Goal: Find specific page/section: Find specific page/section

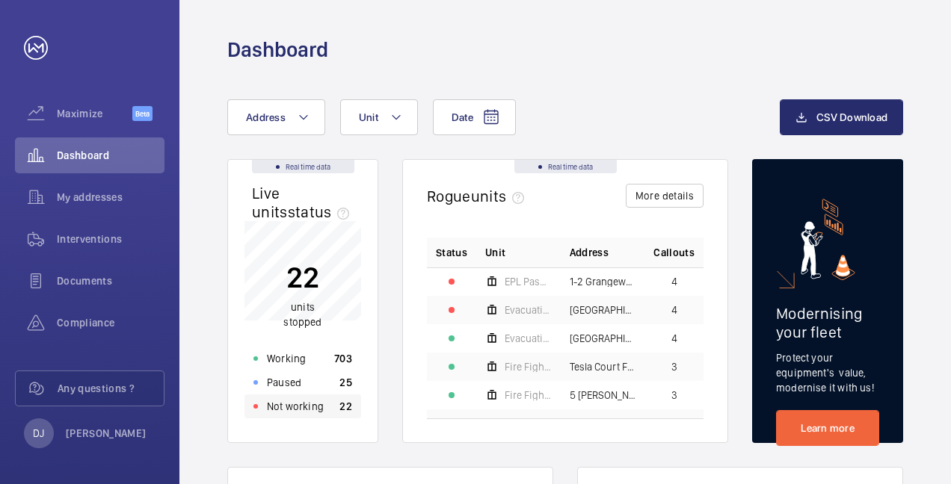
click at [329, 404] on div "Not working 22" at bounding box center [302, 407] width 117 height 24
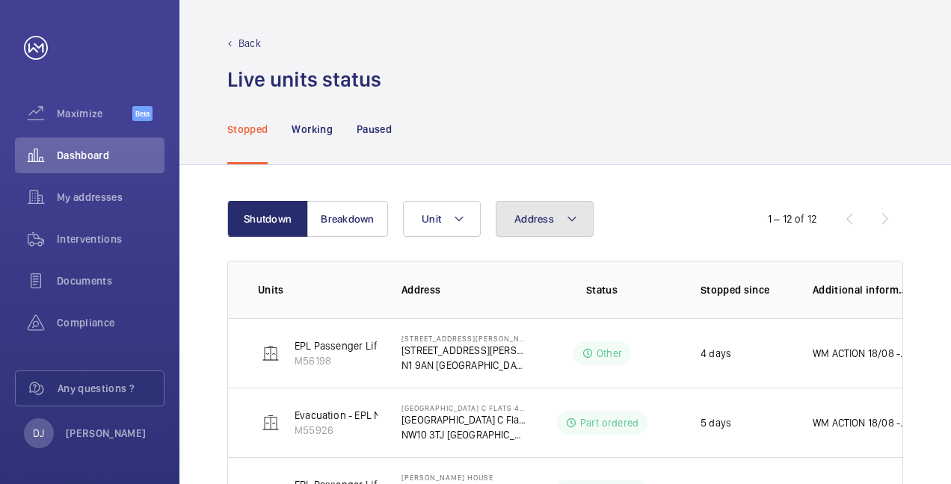
click at [568, 221] on mat-icon at bounding box center [572, 219] width 12 height 18
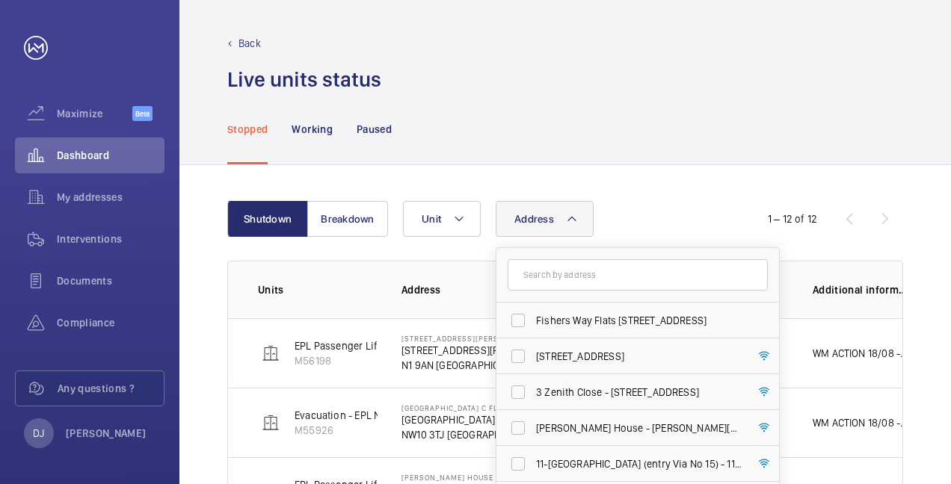
drag, startPoint x: 571, startPoint y: 274, endPoint x: 538, endPoint y: 281, distance: 34.3
click at [573, 274] on input "text" at bounding box center [638, 274] width 260 height 31
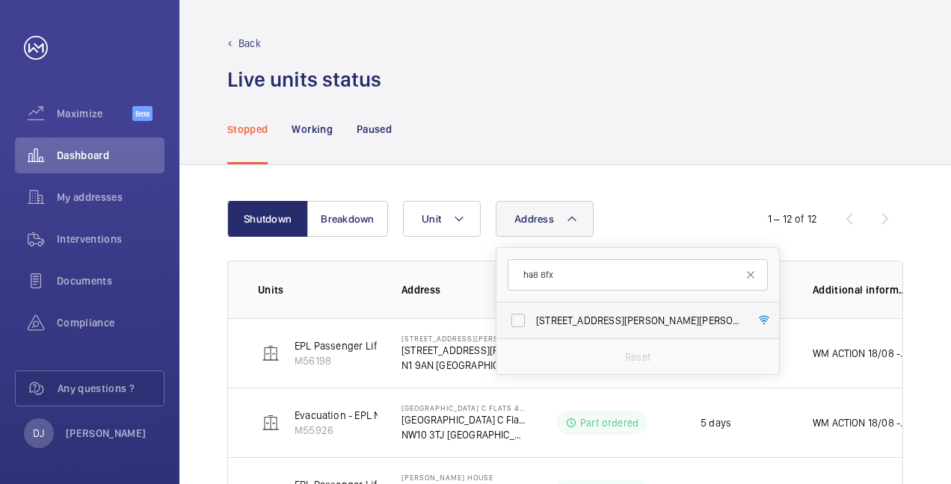
type input "ha8 8fx"
click at [567, 317] on span "[STREET_ADDRESS][PERSON_NAME][PERSON_NAME] - [STREET_ADDRESS][PERSON_NAME][PERS…" at bounding box center [639, 320] width 206 height 15
click at [533, 317] on input "[STREET_ADDRESS][PERSON_NAME][PERSON_NAME] - [STREET_ADDRESS][PERSON_NAME][PERS…" at bounding box center [518, 321] width 30 height 30
checkbox input "true"
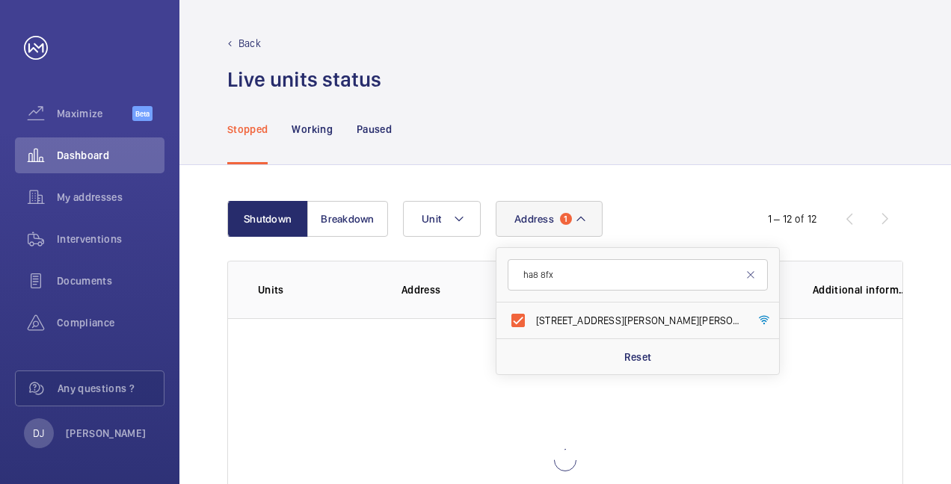
click at [673, 179] on div "Shutdown Breakdown Address 1 ha8 8fx [STREET_ADDRESS][PERSON_NAME][PERSON_NAME]…" at bounding box center [565, 401] width 772 height 473
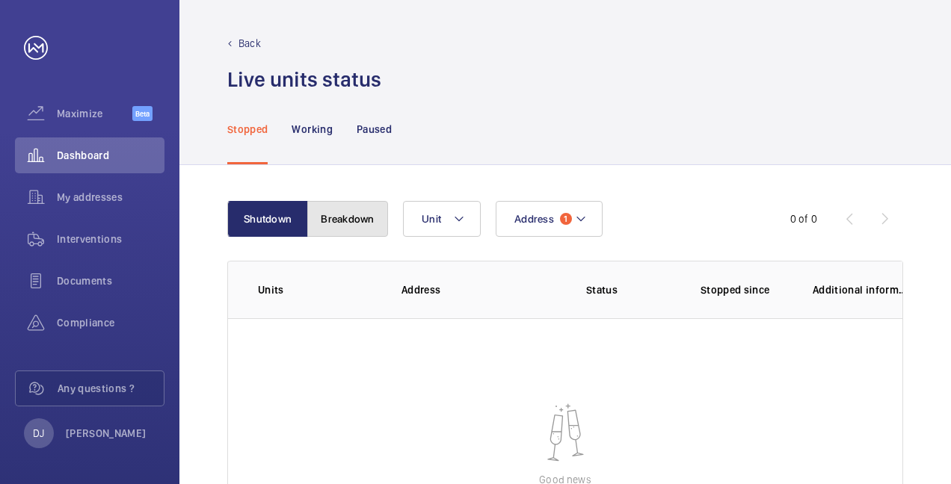
click at [352, 222] on button "Breakdown" at bounding box center [347, 219] width 81 height 36
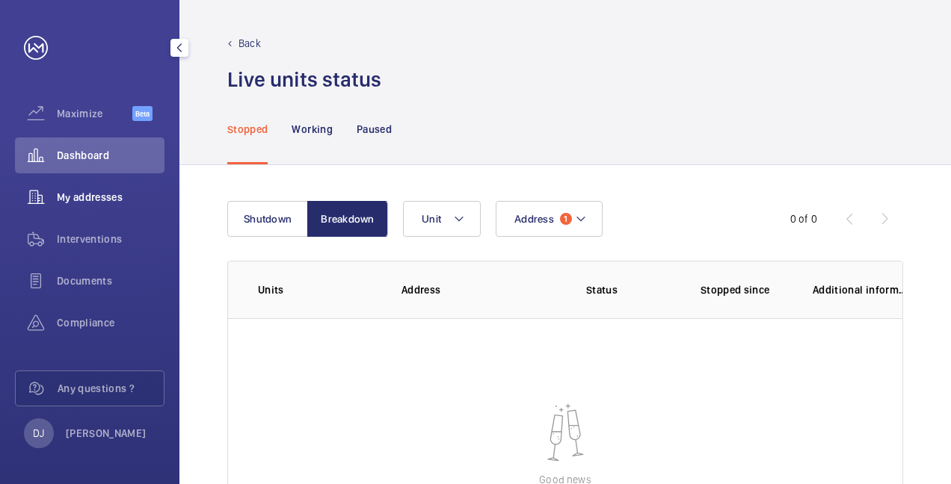
click at [86, 193] on span "My addresses" at bounding box center [111, 197] width 108 height 15
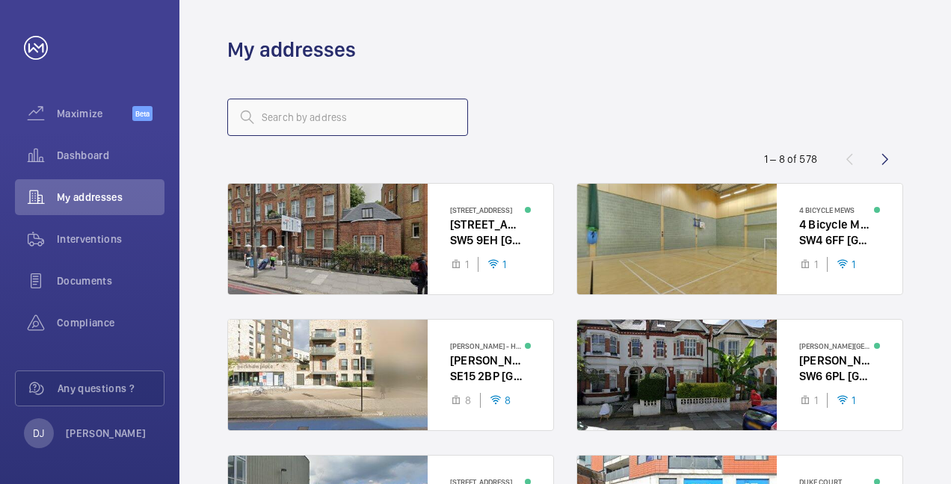
click at [393, 130] on input "text" at bounding box center [347, 117] width 241 height 37
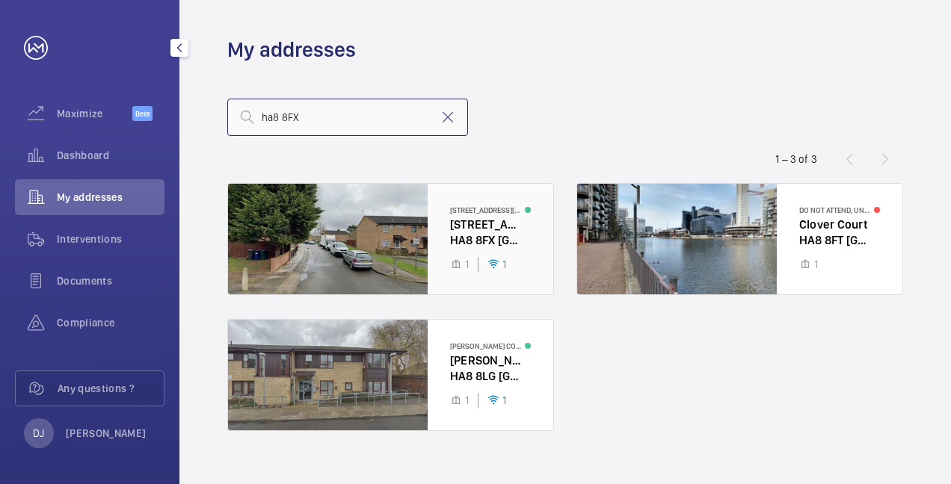
type input "ha8 8FX"
click at [487, 230] on div at bounding box center [390, 239] width 325 height 111
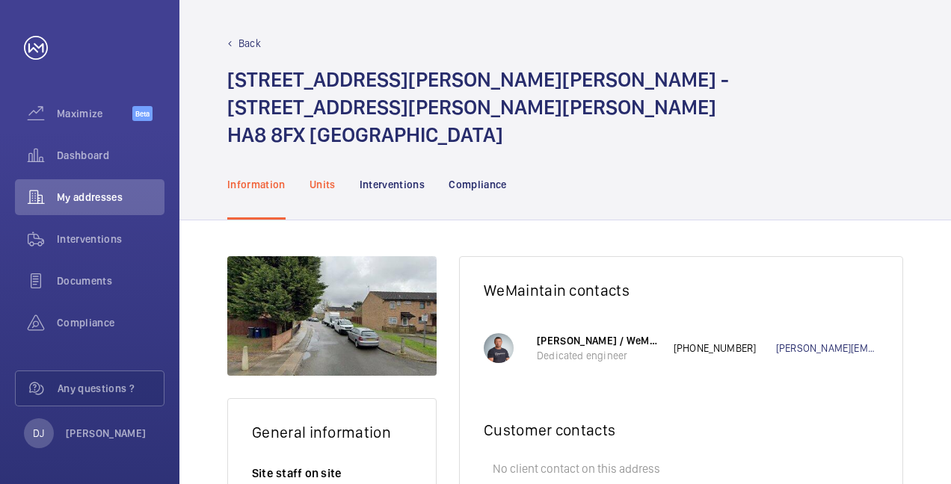
click at [311, 177] on p "Units" at bounding box center [323, 184] width 26 height 15
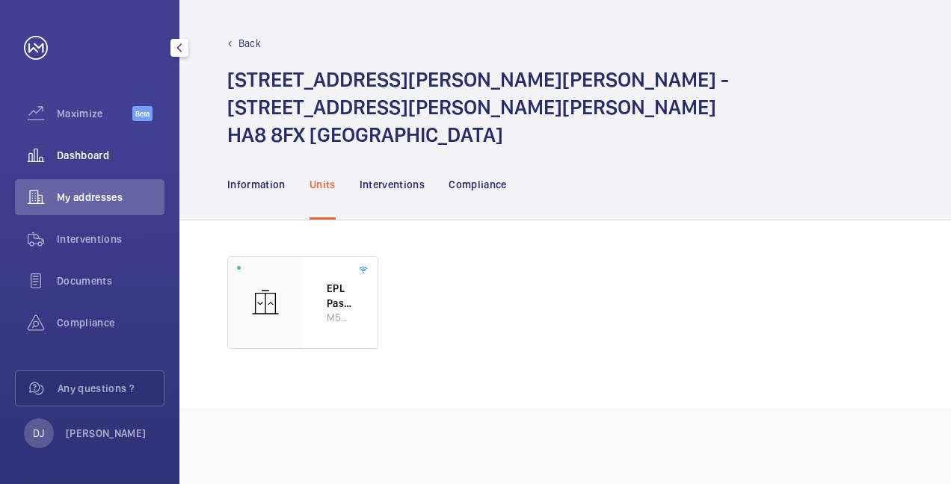
click at [102, 169] on div "Dashboard" at bounding box center [90, 156] width 150 height 36
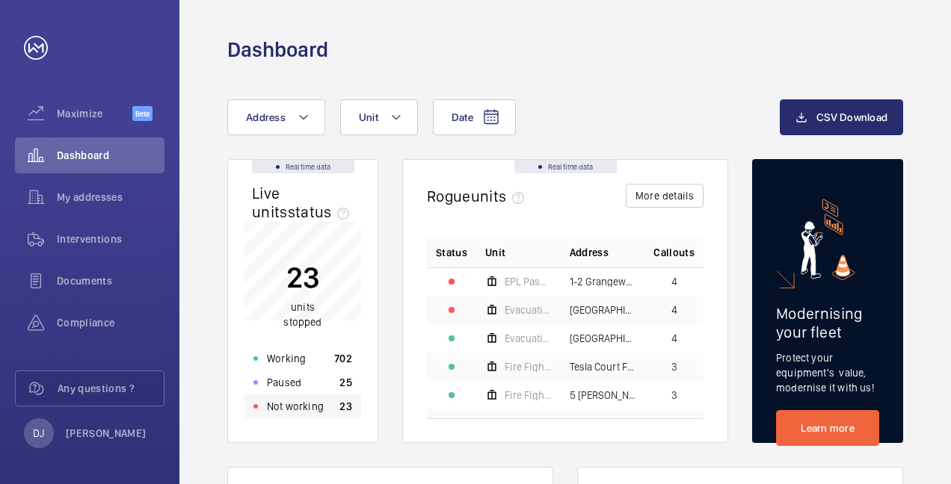
click at [332, 411] on div "Not working 23" at bounding box center [302, 407] width 117 height 24
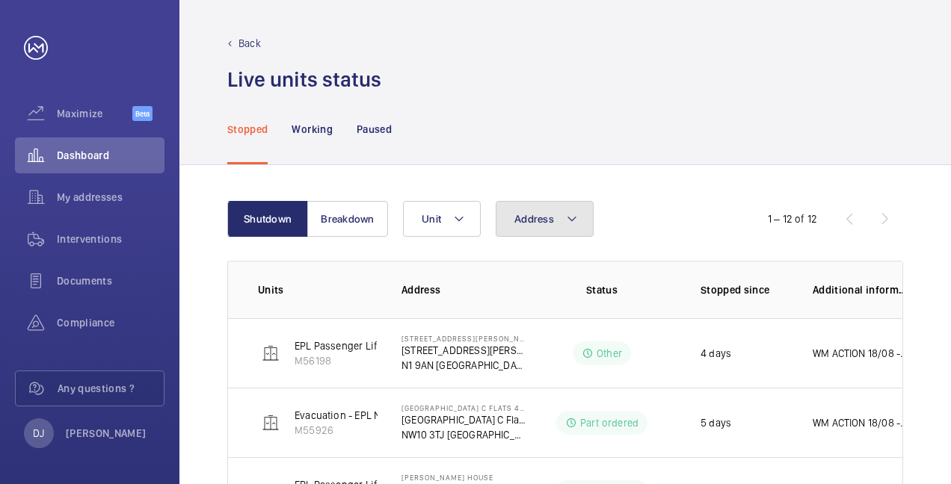
click at [525, 222] on span "Address" at bounding box center [534, 219] width 40 height 12
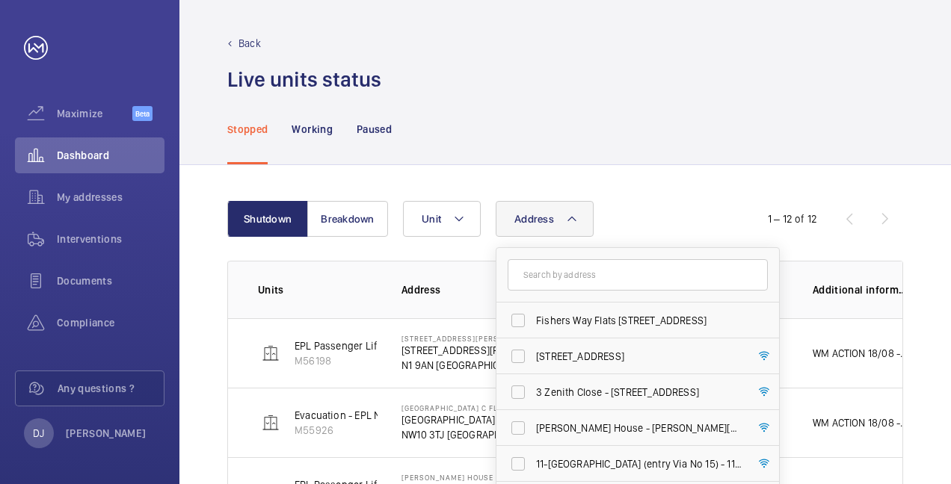
click at [573, 268] on input "text" at bounding box center [638, 274] width 260 height 31
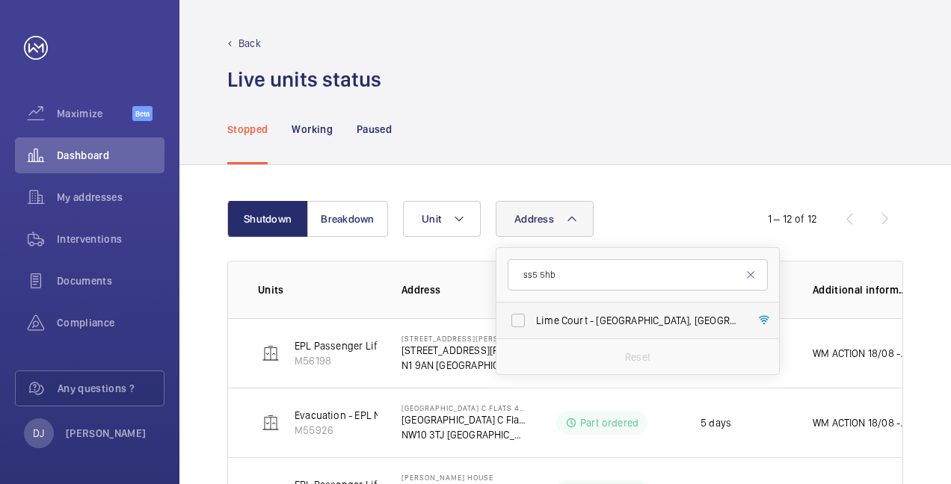
type input "ss5 5hb"
click at [579, 315] on span "[STREET_ADDRESS]" at bounding box center [639, 320] width 206 height 15
click at [533, 315] on input "[STREET_ADDRESS]" at bounding box center [518, 321] width 30 height 30
checkbox input "true"
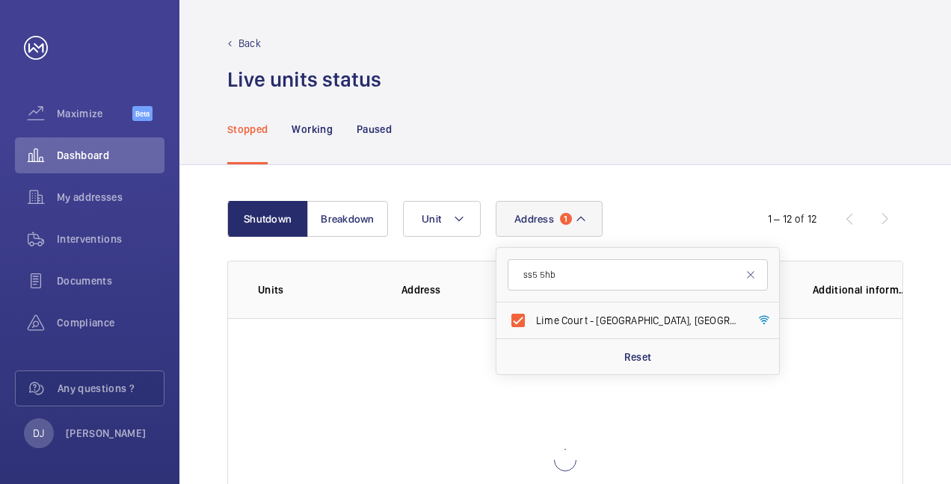
click at [674, 204] on div "Address [STREET_ADDRESS] Reset Unit" at bounding box center [563, 219] width 321 height 36
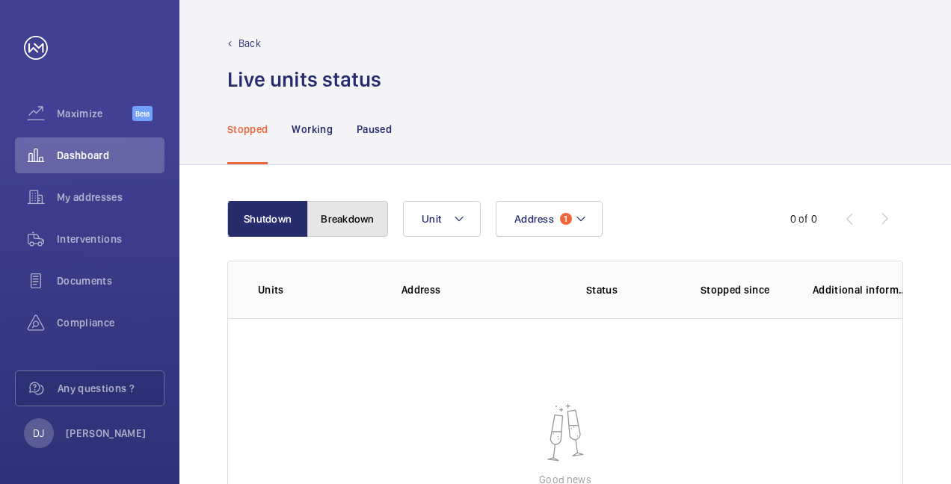
click at [362, 212] on button "Breakdown" at bounding box center [347, 219] width 81 height 36
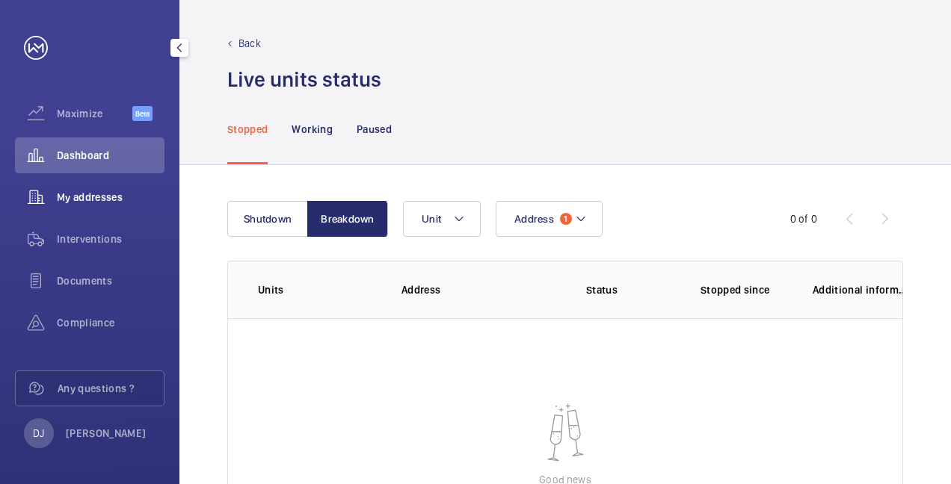
click at [86, 195] on span "My addresses" at bounding box center [111, 197] width 108 height 15
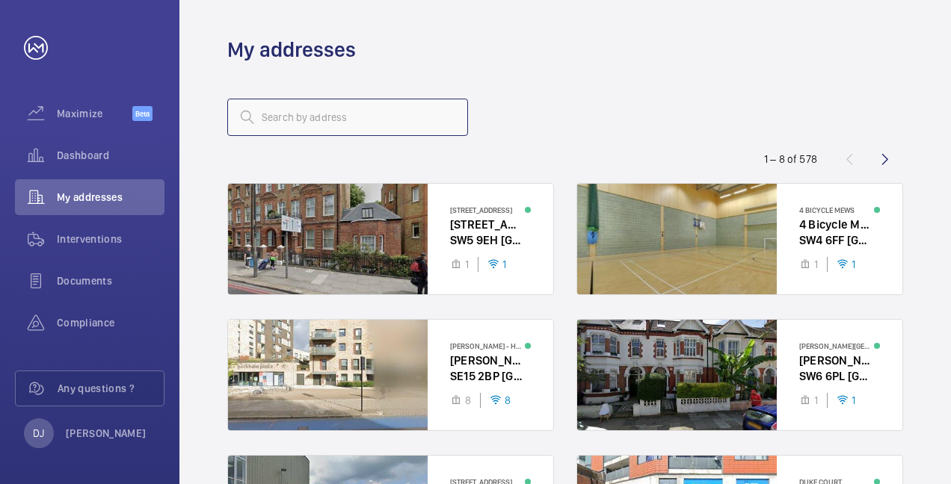
click at [392, 121] on input "text" at bounding box center [347, 117] width 241 height 37
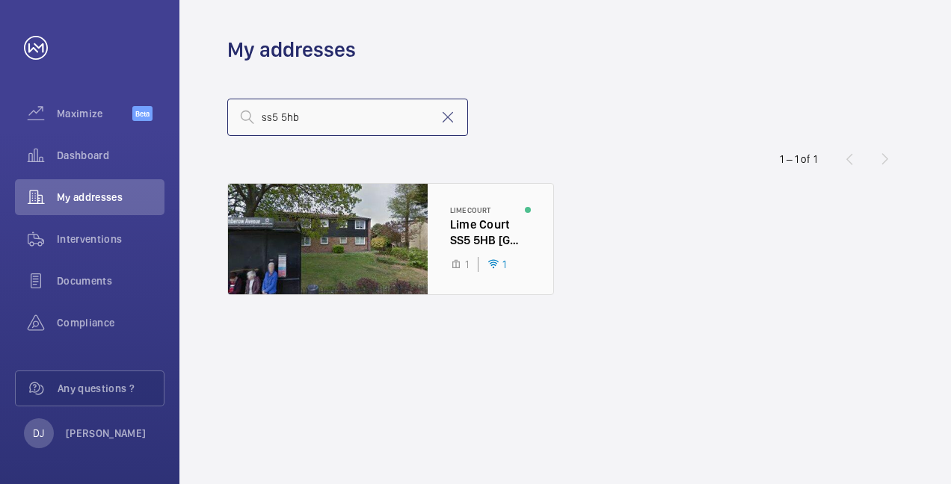
type input "ss5 5hb"
click at [387, 240] on div at bounding box center [390, 239] width 325 height 111
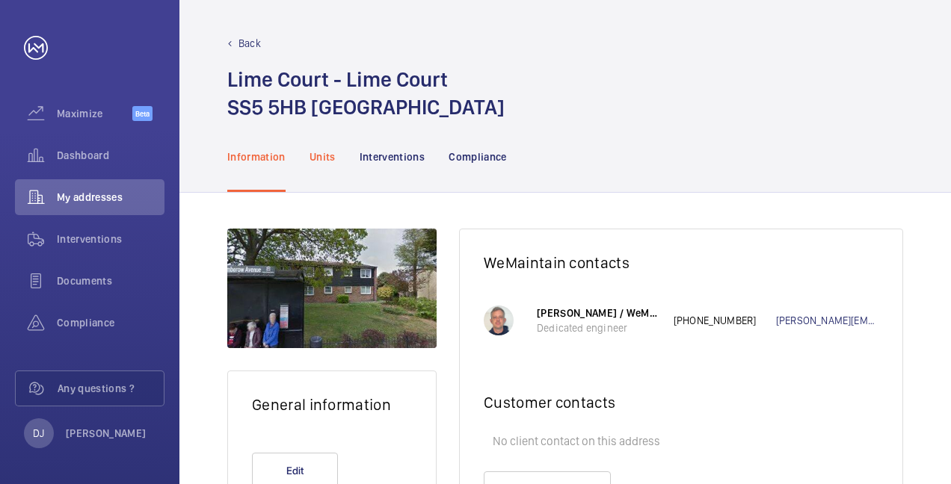
click at [323, 154] on p "Units" at bounding box center [323, 157] width 26 height 15
